Goal: Task Accomplishment & Management: Manage account settings

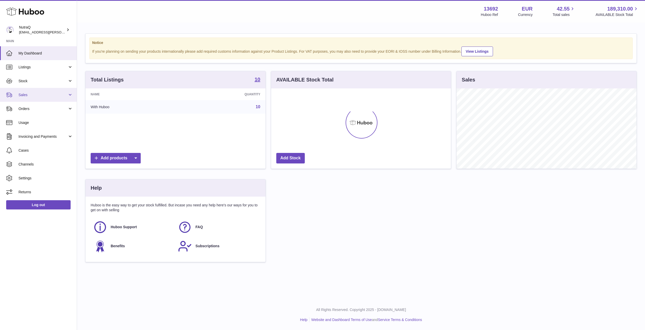
scroll to position [80, 180]
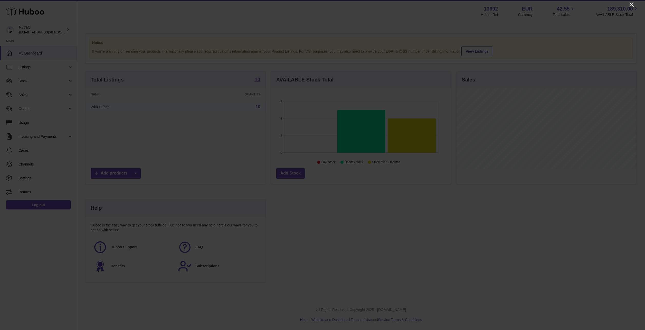
click at [630, 5] on icon "Close" at bounding box center [632, 5] width 6 height 6
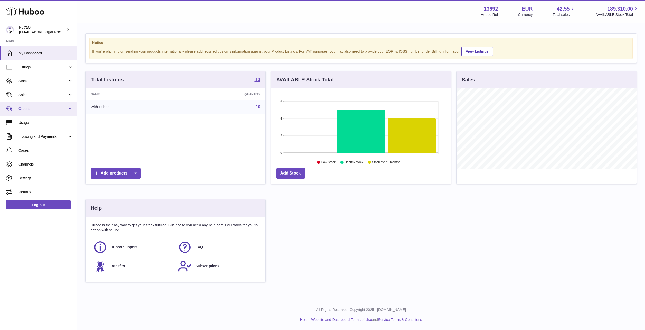
click at [40, 111] on link "Orders" at bounding box center [38, 109] width 77 height 14
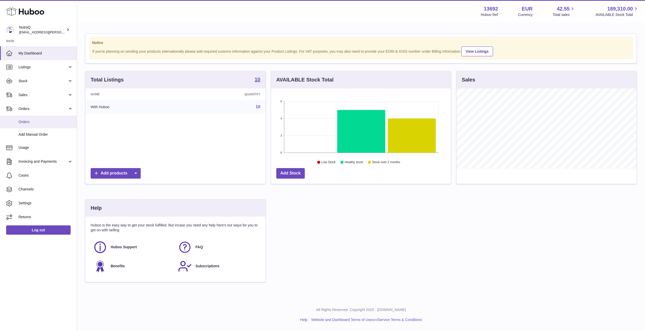
click at [39, 118] on link "Orders" at bounding box center [38, 122] width 77 height 13
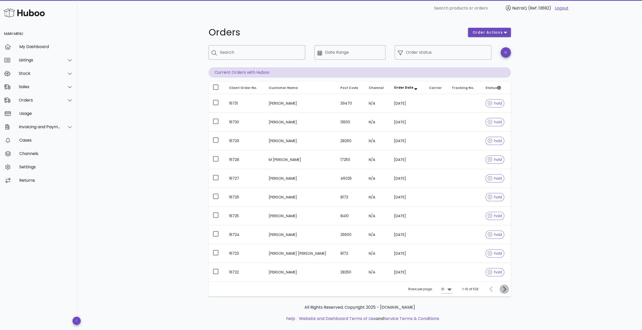
click at [505, 288] on icon "Next page" at bounding box center [504, 288] width 3 height 5
click at [503, 287] on icon "Next page" at bounding box center [504, 289] width 6 height 6
click at [488, 287] on icon "Previous page" at bounding box center [491, 289] width 6 height 6
